Goal: Task Accomplishment & Management: Complete application form

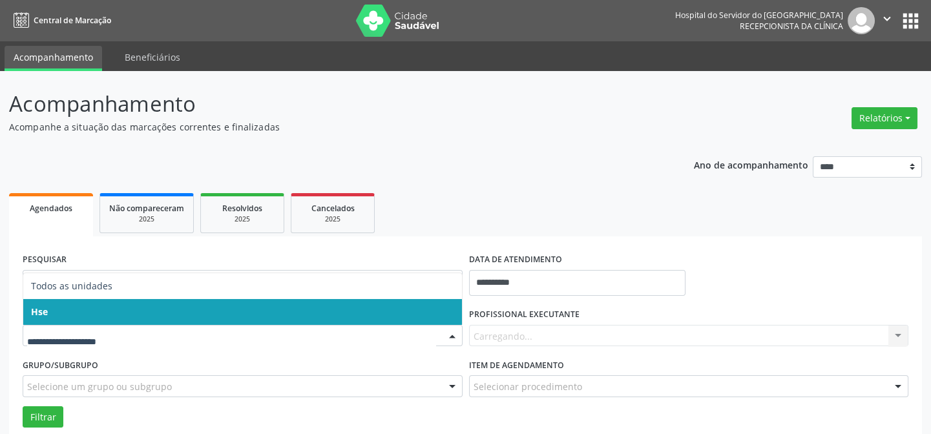
click at [90, 306] on span "Hse" at bounding box center [242, 312] width 439 height 26
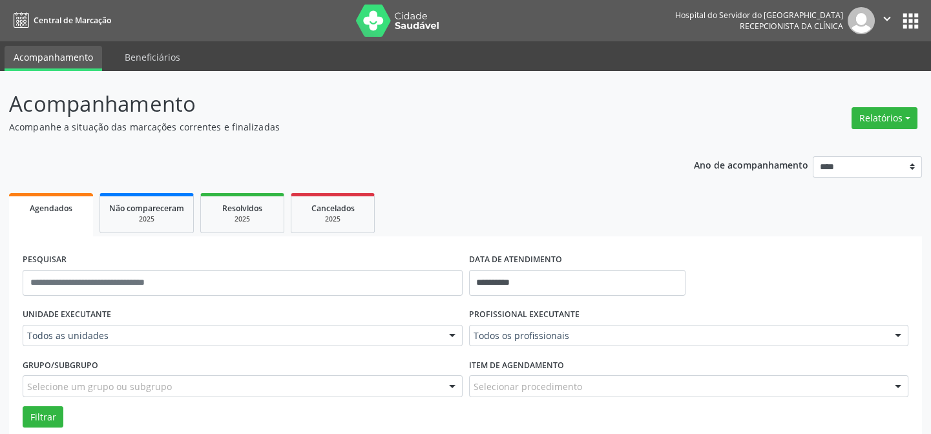
click at [182, 346] on div "UNIDADE EXECUTANTE Todos as unidades Todos as unidades Hse Nenhum resultado enc…" at bounding box center [242, 330] width 446 height 50
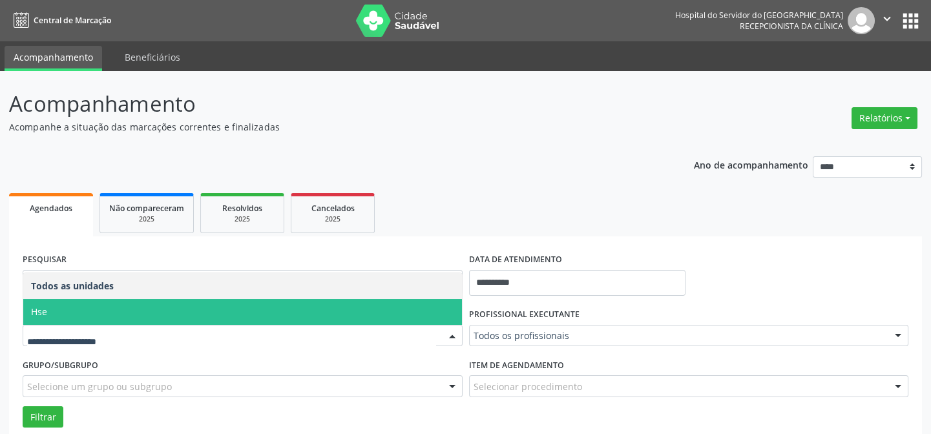
click at [90, 310] on span "Hse" at bounding box center [242, 312] width 439 height 26
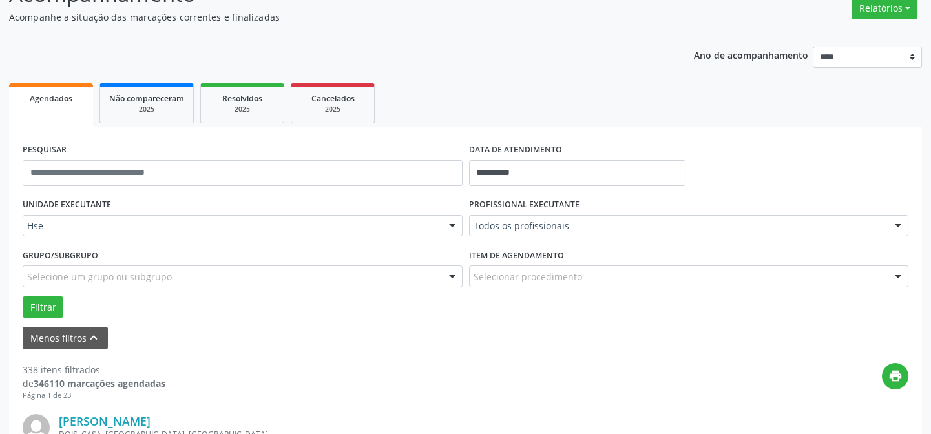
scroll to position [117, 0]
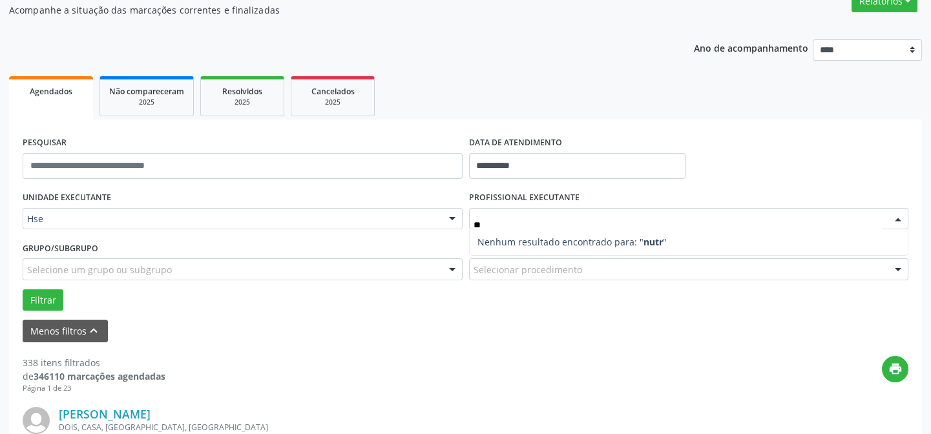
type input "*"
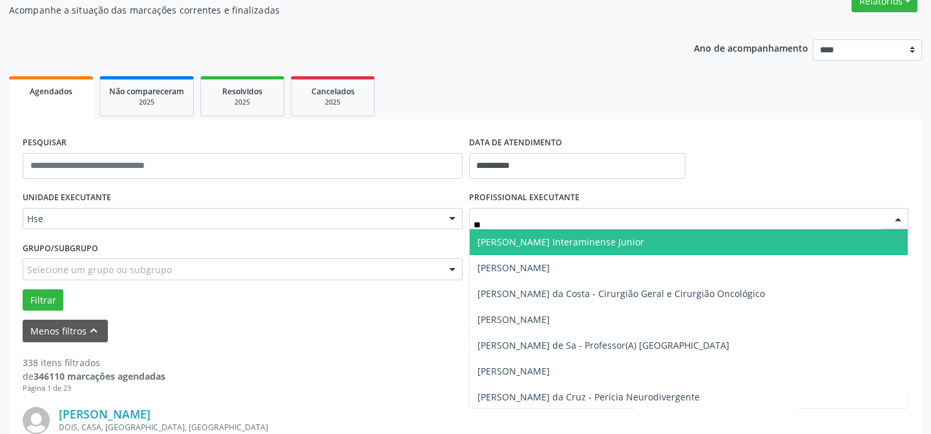
type input "***"
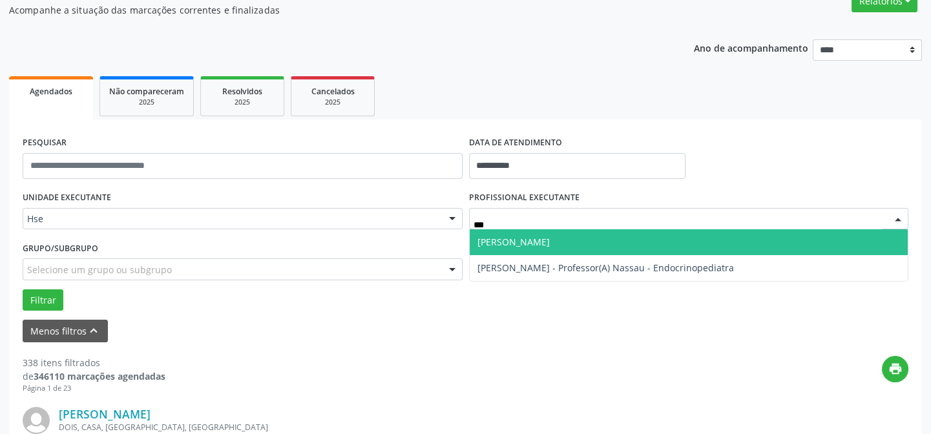
click at [534, 244] on span "[PERSON_NAME]" at bounding box center [513, 242] width 72 height 12
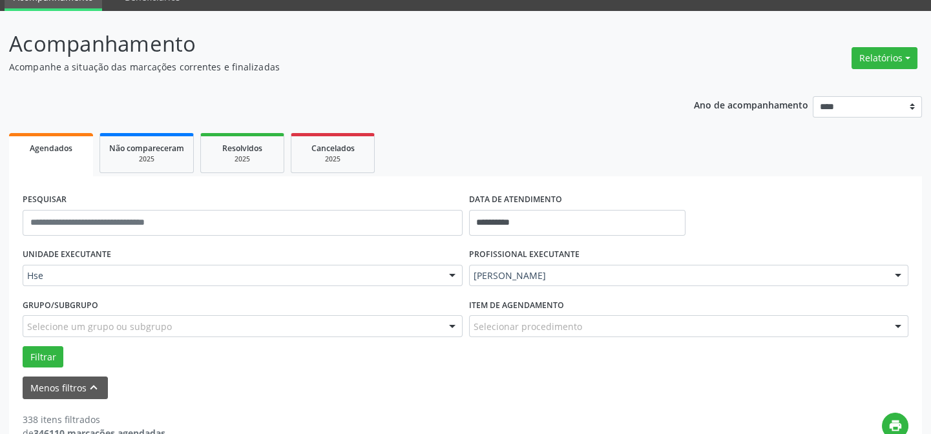
scroll to position [58, 0]
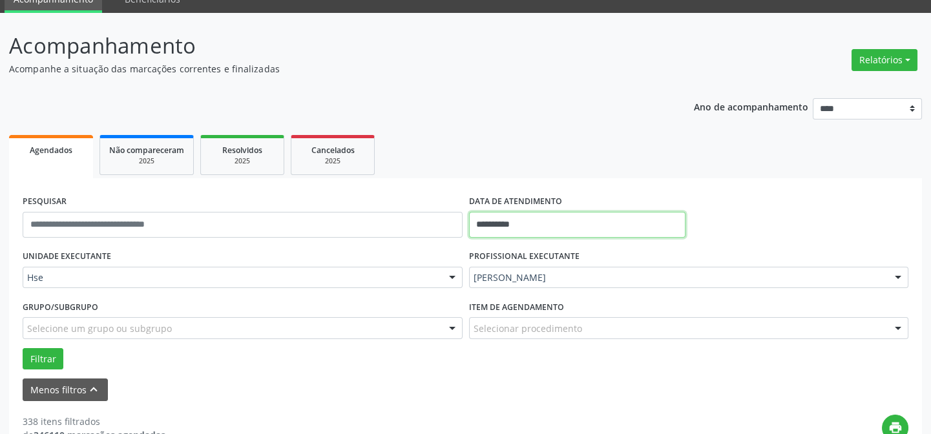
click at [547, 226] on input "**********" at bounding box center [577, 225] width 216 height 26
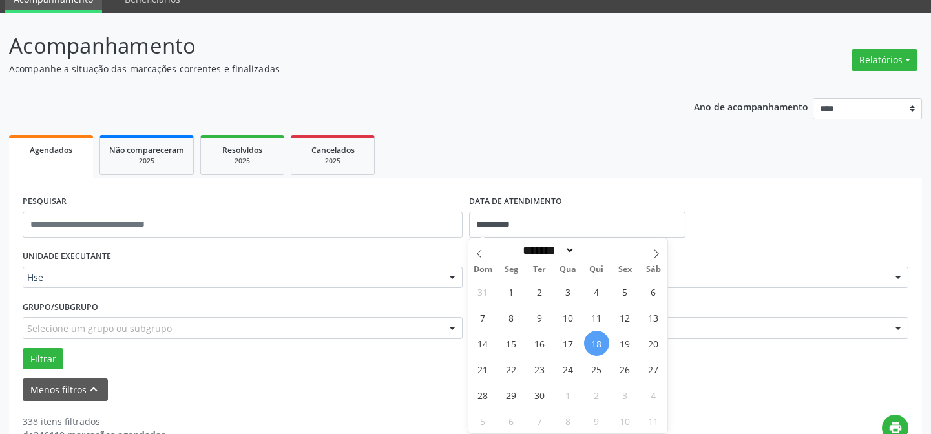
click at [601, 344] on span "18" at bounding box center [596, 343] width 25 height 25
type input "**********"
click at [600, 353] on span "18" at bounding box center [596, 343] width 25 height 25
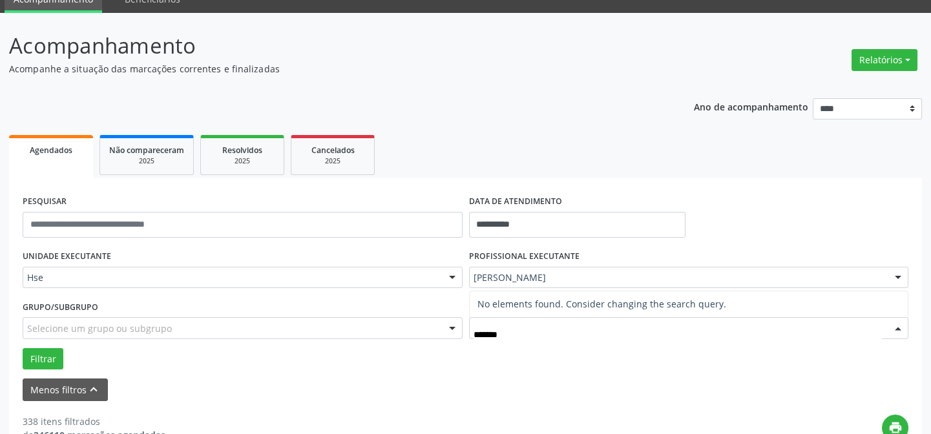
type input "******"
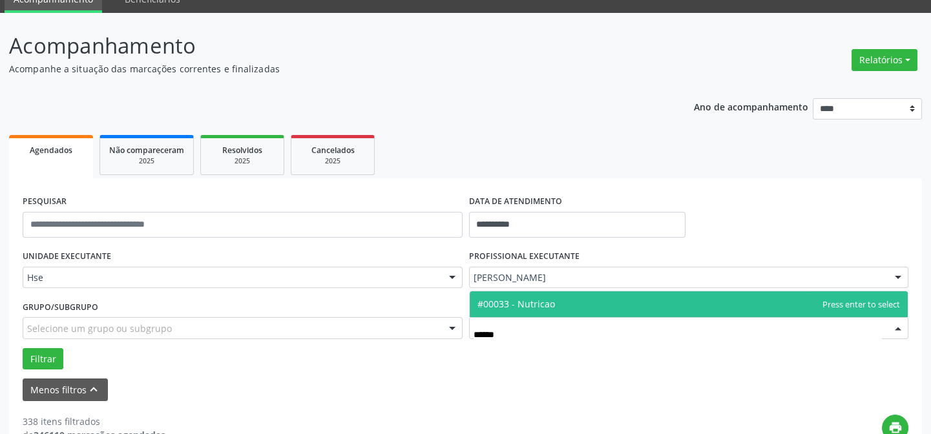
click at [528, 308] on span "#00033 - Nutricao" at bounding box center [689, 304] width 439 height 26
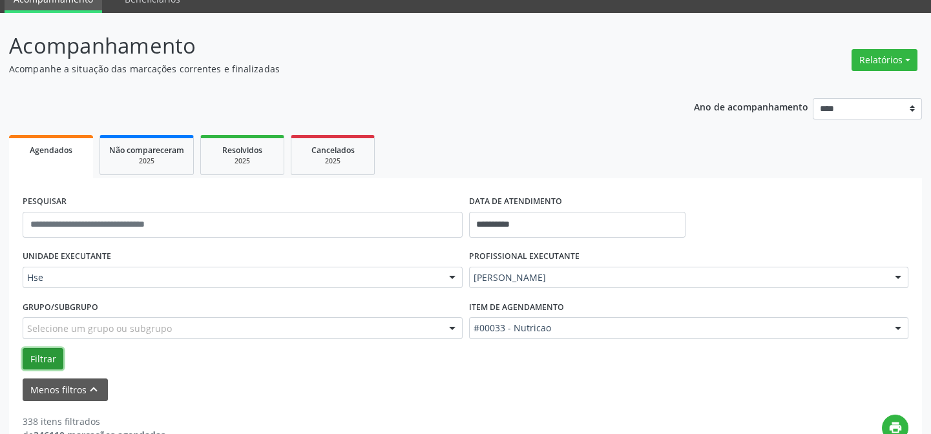
click at [52, 355] on button "Filtrar" at bounding box center [43, 359] width 41 height 22
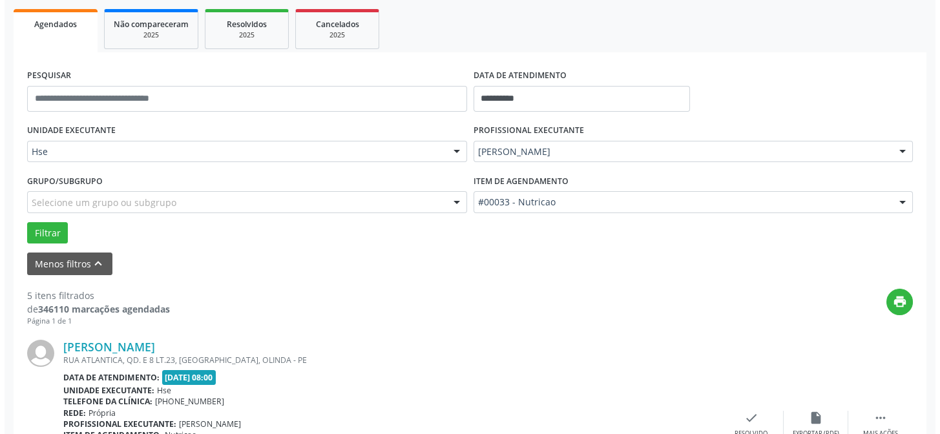
scroll to position [352, 0]
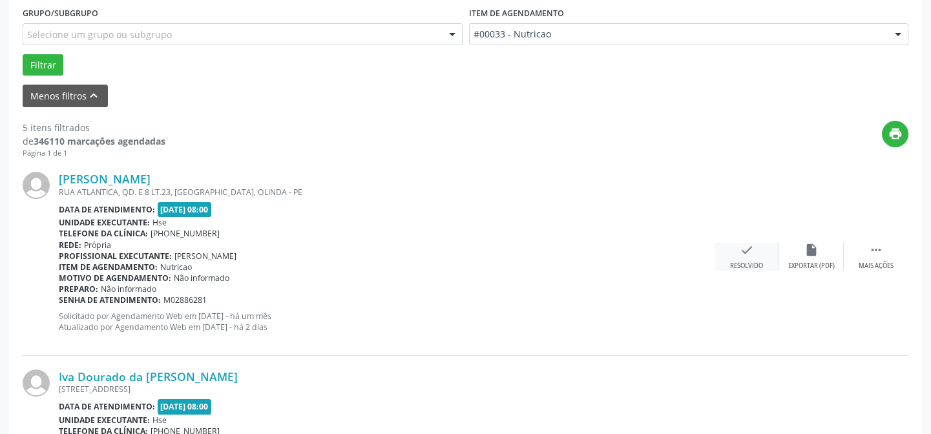
click at [743, 256] on icon "check" at bounding box center [747, 250] width 14 height 14
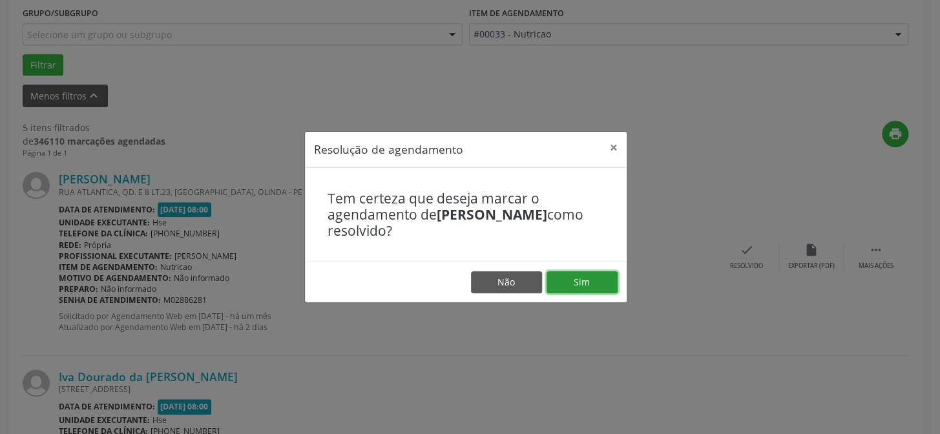
click at [574, 278] on button "Sim" at bounding box center [582, 282] width 71 height 22
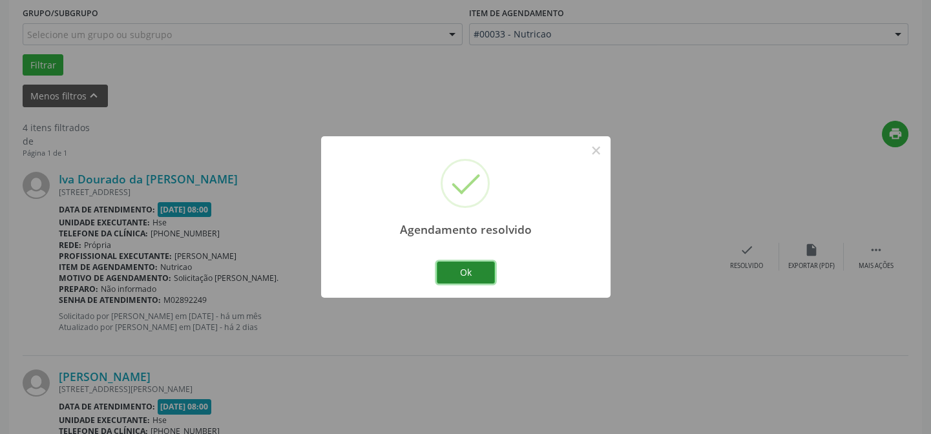
click at [491, 279] on button "Ok" at bounding box center [466, 273] width 58 height 22
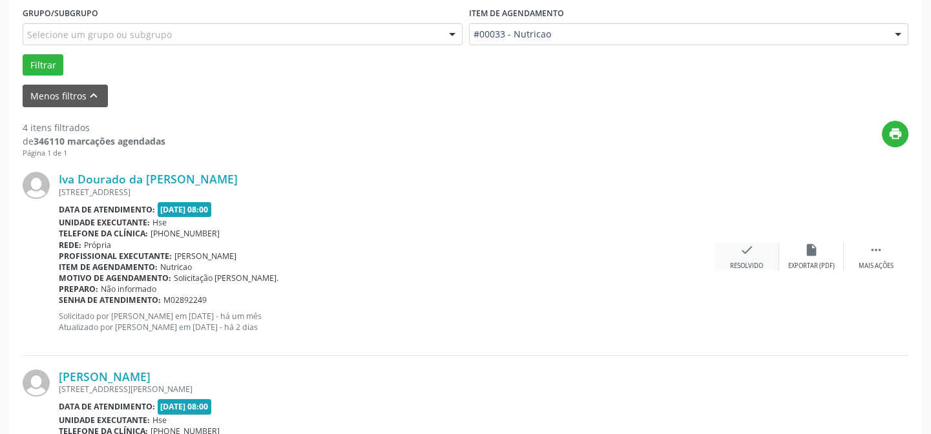
click at [749, 259] on div "check Resolvido" at bounding box center [746, 257] width 65 height 28
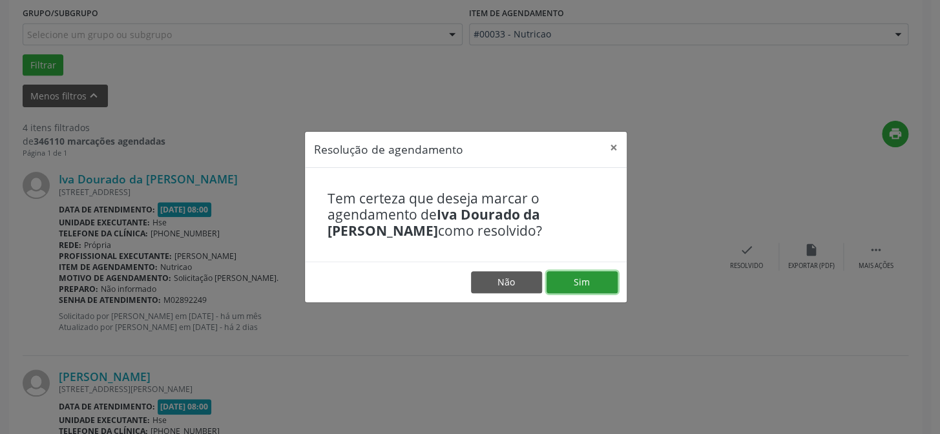
click at [608, 284] on button "Sim" at bounding box center [582, 282] width 71 height 22
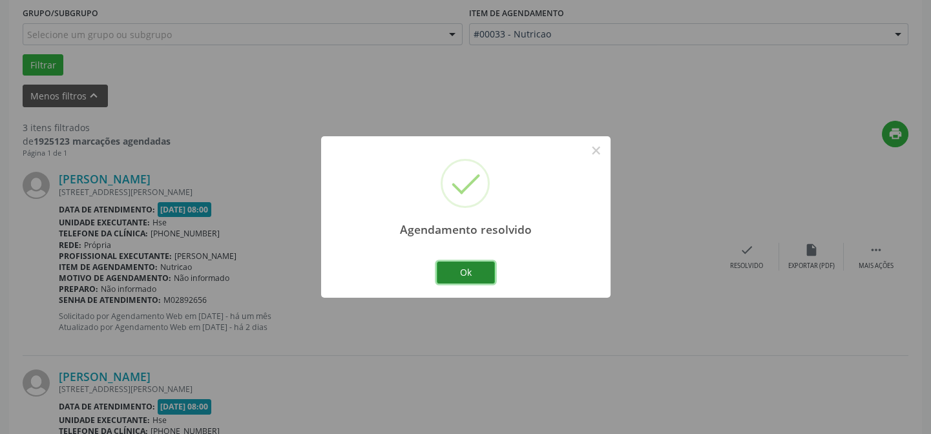
click at [475, 271] on button "Ok" at bounding box center [466, 273] width 58 height 22
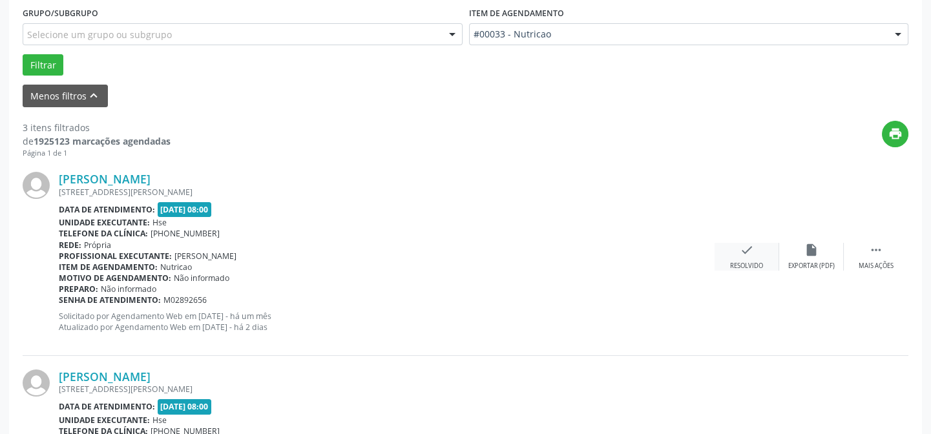
click at [746, 251] on icon "check" at bounding box center [747, 250] width 14 height 14
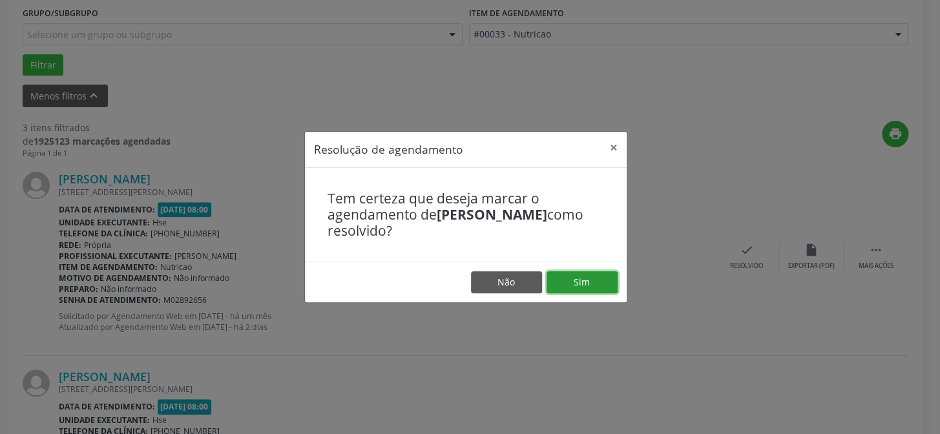
click at [607, 278] on button "Sim" at bounding box center [582, 282] width 71 height 22
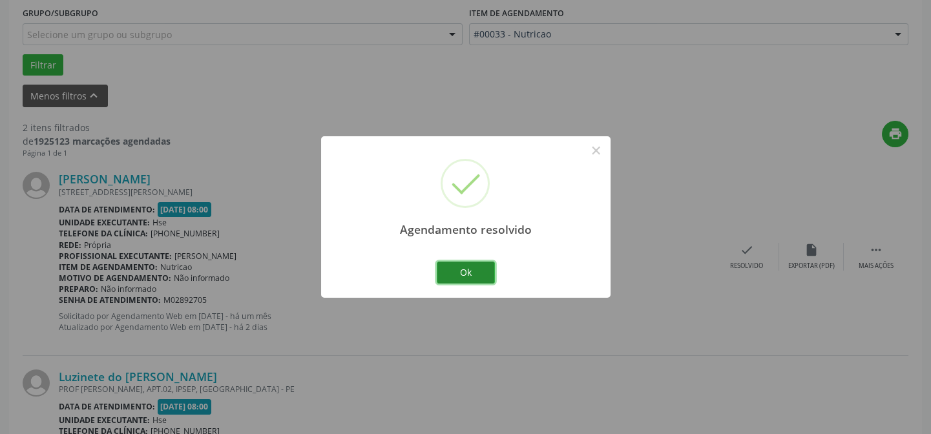
click at [459, 268] on button "Ok" at bounding box center [466, 273] width 58 height 22
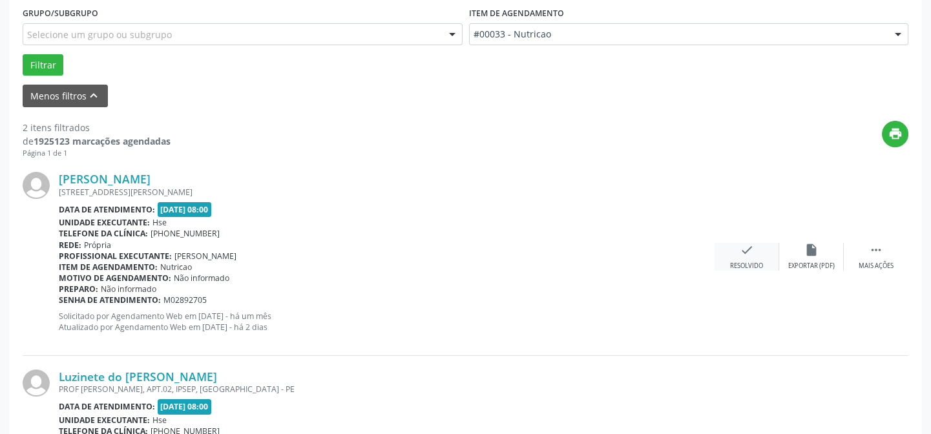
click at [749, 249] on icon "check" at bounding box center [747, 250] width 14 height 14
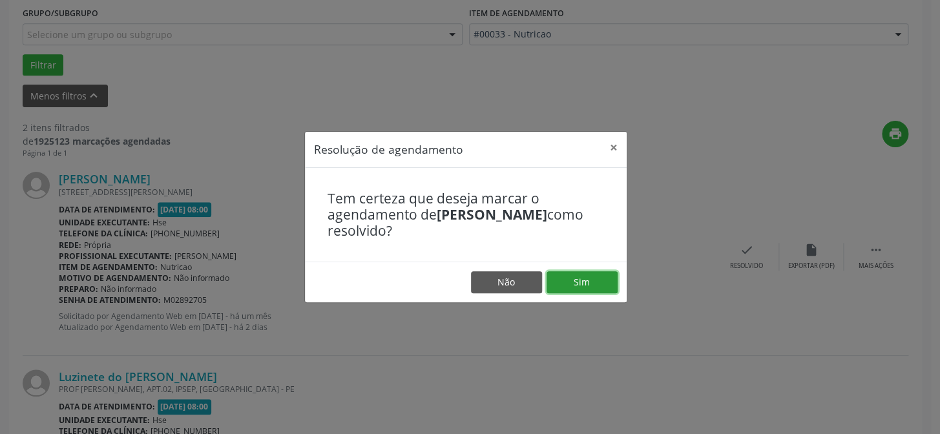
click at [596, 284] on button "Sim" at bounding box center [582, 282] width 71 height 22
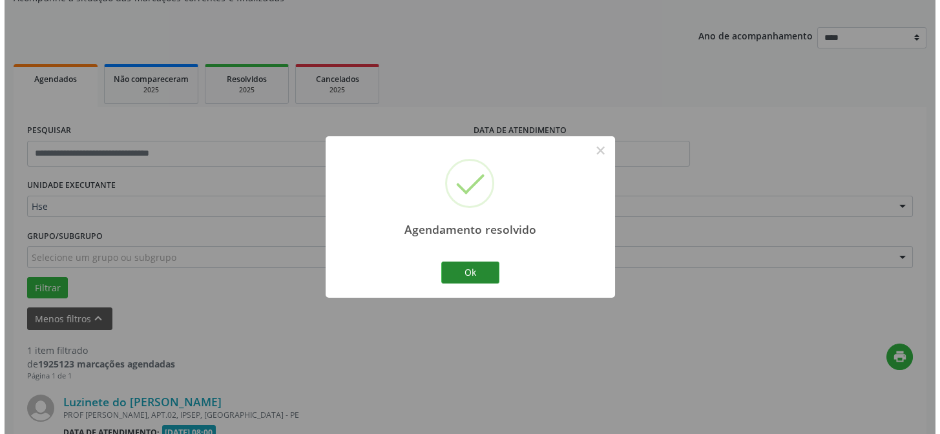
scroll to position [295, 0]
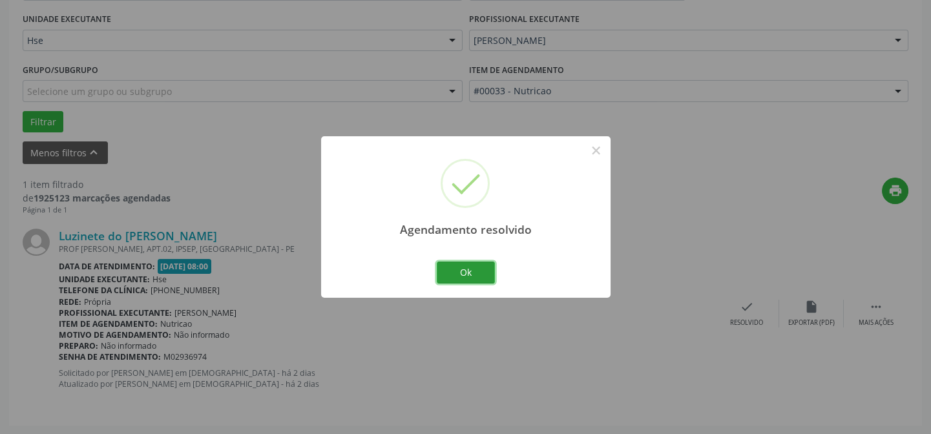
drag, startPoint x: 467, startPoint y: 277, endPoint x: 468, endPoint y: 286, distance: 9.1
click at [467, 276] on button "Ok" at bounding box center [466, 273] width 58 height 22
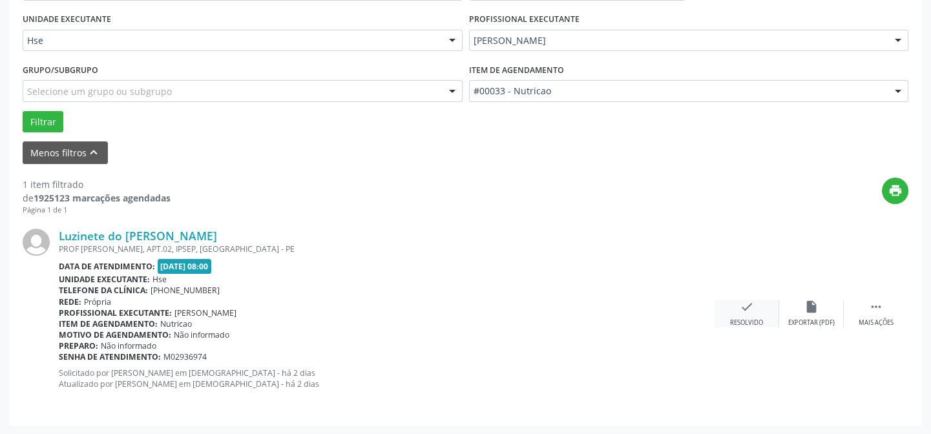
click at [737, 306] on div "check Resolvido" at bounding box center [746, 314] width 65 height 28
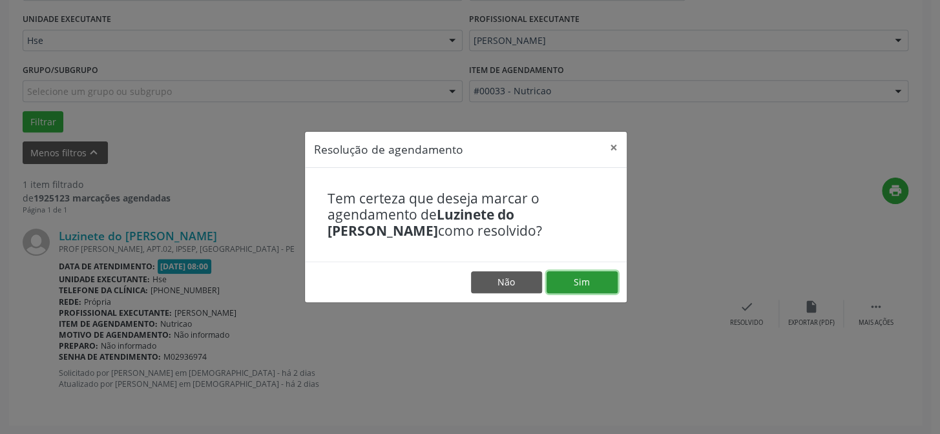
click at [607, 280] on button "Sim" at bounding box center [582, 282] width 71 height 22
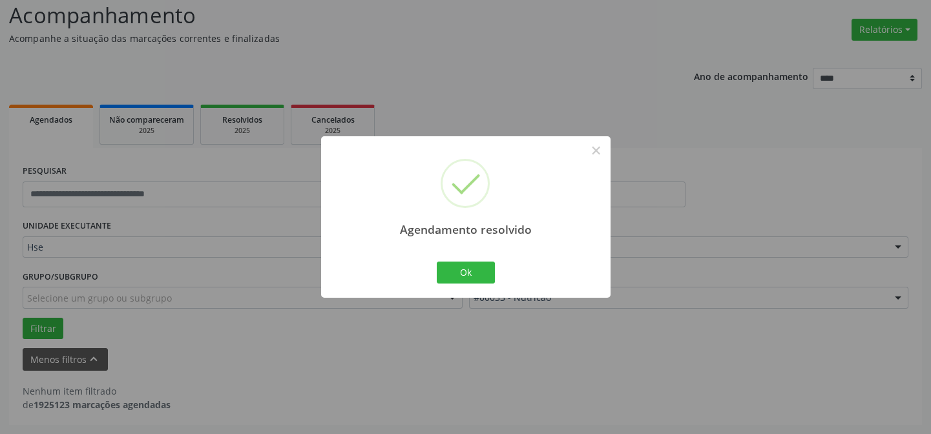
scroll to position [87, 0]
click at [478, 274] on button "Ok" at bounding box center [466, 273] width 58 height 22
